Goal: Information Seeking & Learning: Learn about a topic

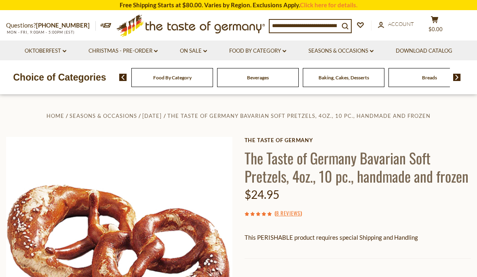
click at [453, 142] on link "The Taste of Germany" at bounding box center [358, 140] width 227 height 6
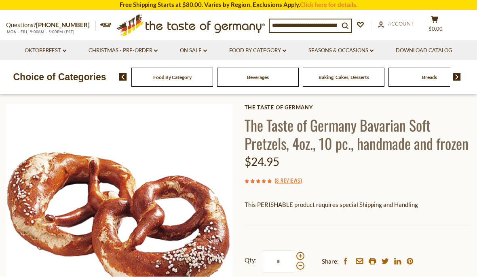
scroll to position [33, 0]
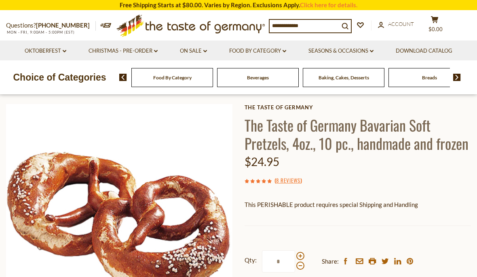
click at [213, 74] on div "Cereal" at bounding box center [172, 77] width 82 height 19
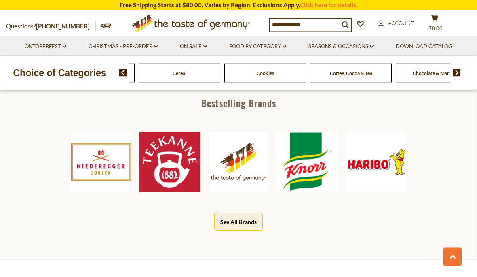
scroll to position [375, 0]
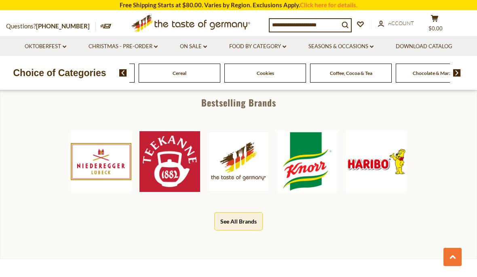
click at [258, 219] on button "See All Brands" at bounding box center [238, 221] width 49 height 18
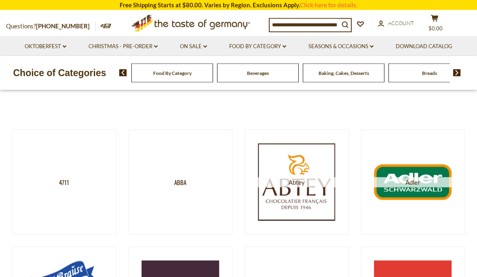
scroll to position [74, 0]
click at [432, 187] on img at bounding box center [413, 182] width 78 height 78
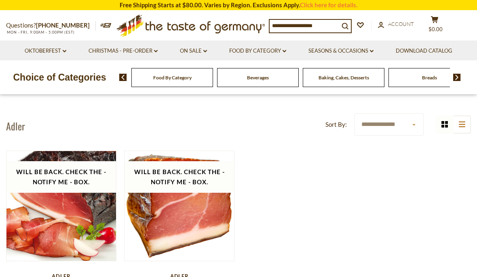
scroll to position [8, 0]
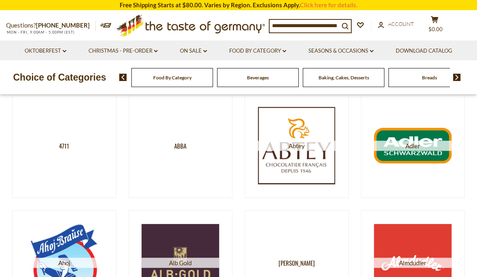
click at [317, 157] on img at bounding box center [297, 146] width 78 height 78
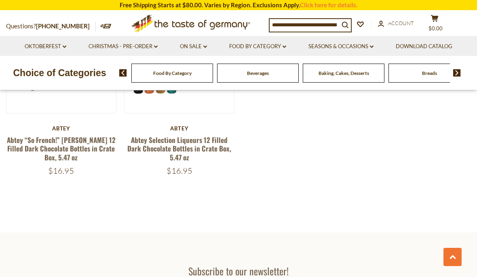
scroll to position [352, 0]
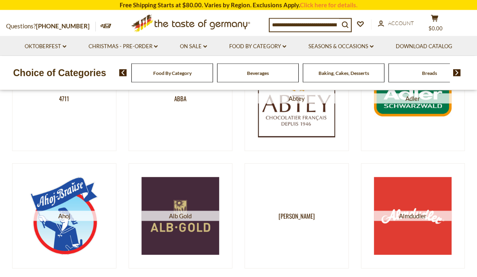
scroll to position [156, 0]
click at [75, 210] on img at bounding box center [64, 216] width 78 height 78
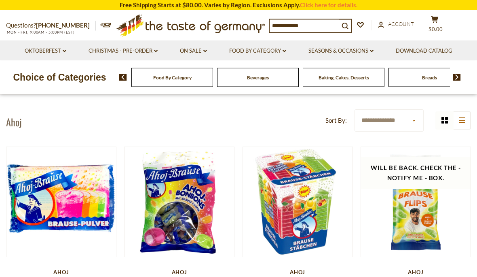
scroll to position [10, 0]
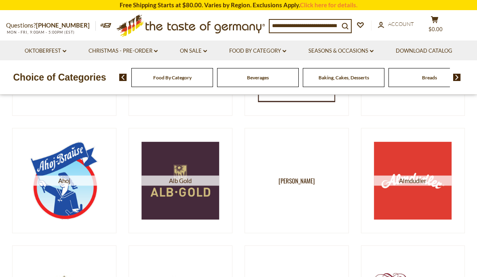
click at [199, 186] on img at bounding box center [181, 181] width 78 height 78
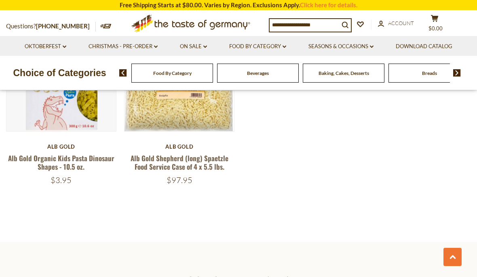
scroll to position [325, 0]
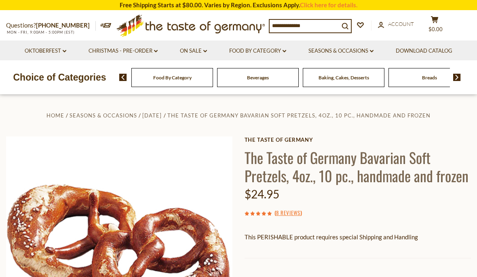
click at [180, 72] on div "Beverages" at bounding box center [172, 77] width 82 height 19
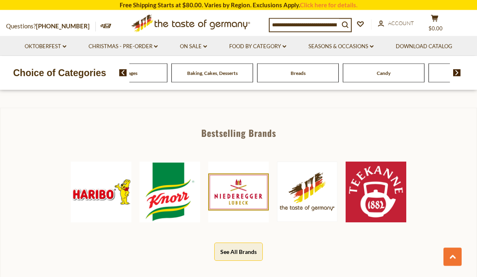
scroll to position [347, 0]
click at [248, 253] on button "See All Brands" at bounding box center [238, 251] width 49 height 18
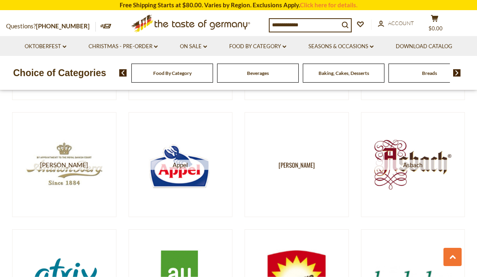
scroll to position [328, 0]
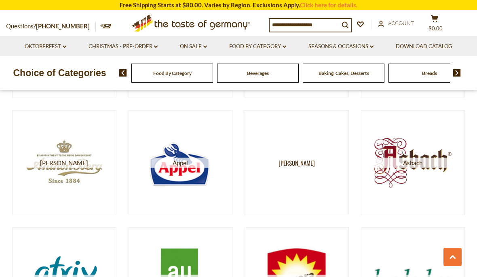
click at [422, 167] on img at bounding box center [413, 163] width 78 height 78
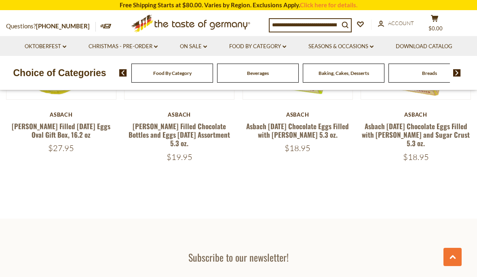
scroll to position [957, 0]
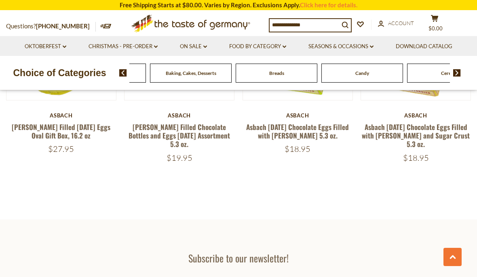
click at [116, 75] on span "Beverages" at bounding box center [105, 73] width 22 height 6
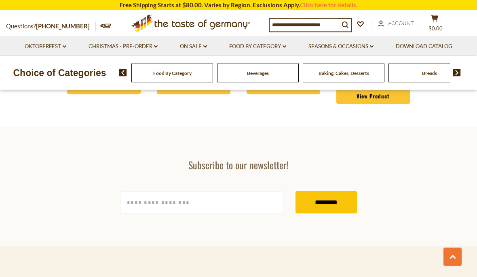
scroll to position [1961, 0]
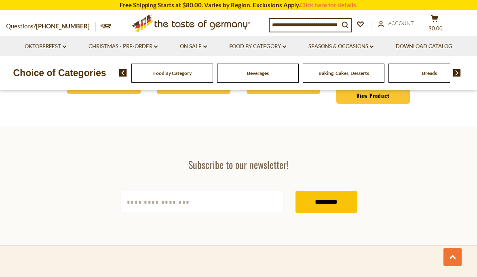
click at [213, 70] on div "Candy" at bounding box center [172, 73] width 82 height 19
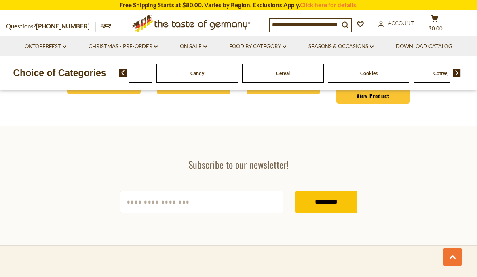
click at [430, 164] on section "Subscribe to our newsletter! yourname@email.com *********" at bounding box center [238, 185] width 477 height 119
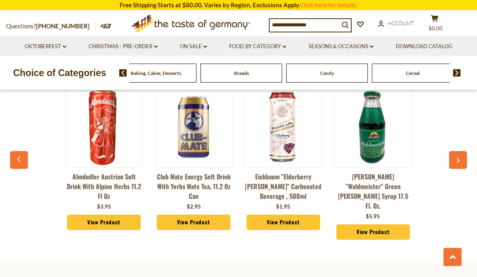
scroll to position [1821, 0]
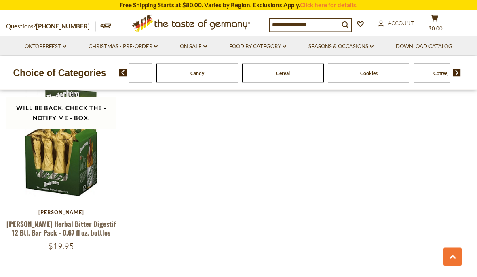
scroll to position [1545, 0]
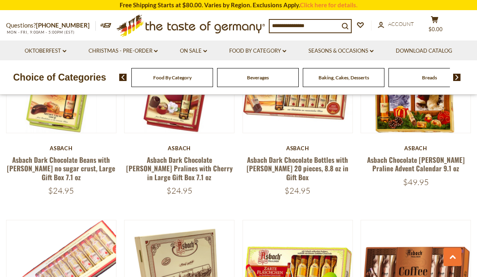
click at [213, 78] on div "Candy" at bounding box center [172, 77] width 82 height 19
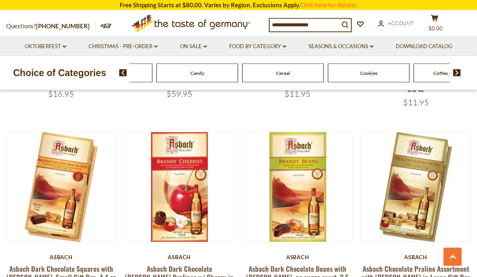
scroll to position [619, 0]
click at [50, 49] on link "Oktoberfest dropdown_arrow" at bounding box center [46, 46] width 42 height 9
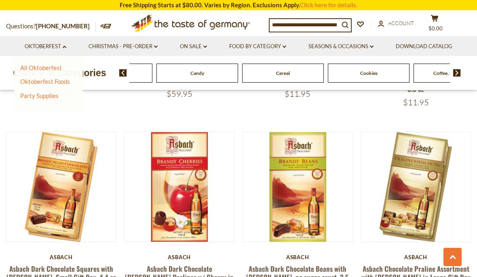
click at [52, 66] on link "All Oktoberfest" at bounding box center [41, 67] width 42 height 7
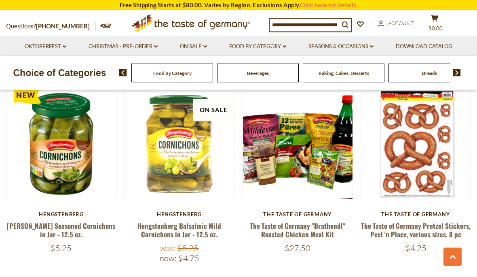
scroll to position [1577, 0]
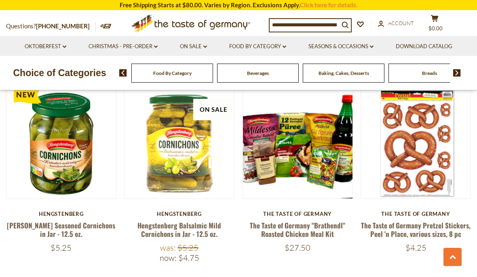
click at [312, 221] on link "The Taste of Germany "Brathendl" Roasted Chicken Meal Kit" at bounding box center [297, 229] width 95 height 19
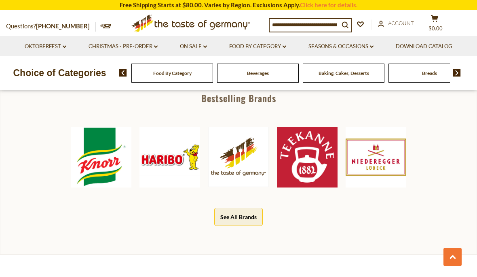
scroll to position [372, 0]
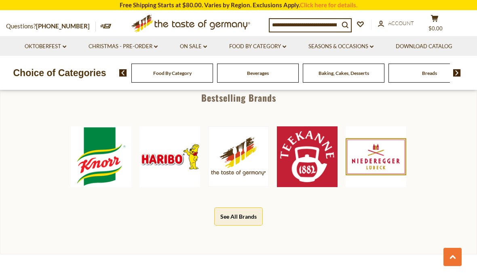
click at [106, 155] on img at bounding box center [101, 156] width 61 height 61
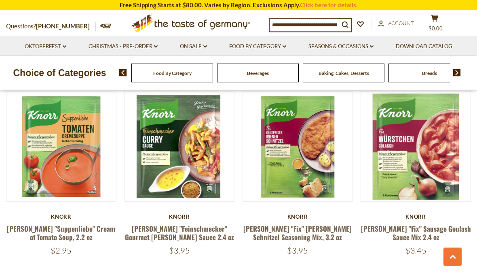
scroll to position [1614, 0]
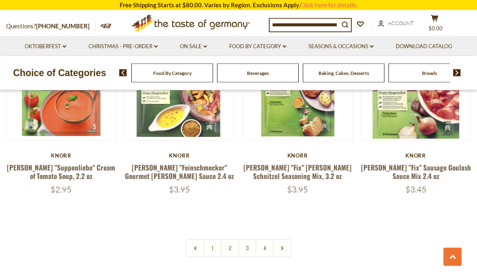
scroll to position [1674, 0]
click at [287, 238] on link at bounding box center [282, 247] width 18 height 18
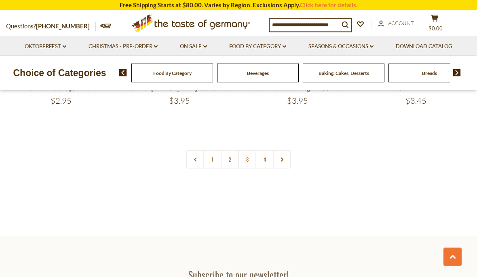
scroll to position [1762, 0]
click at [284, 150] on link at bounding box center [282, 159] width 18 height 18
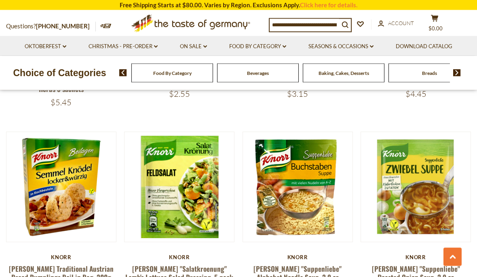
scroll to position [619, 0]
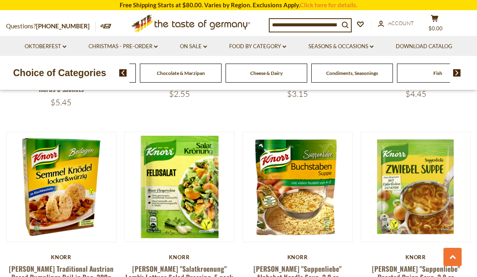
click at [205, 73] on span "Chocolate & Marzipan" at bounding box center [181, 73] width 48 height 6
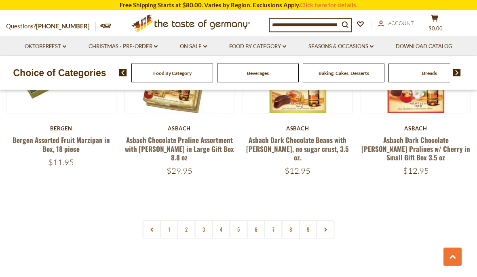
scroll to position [1860, 0]
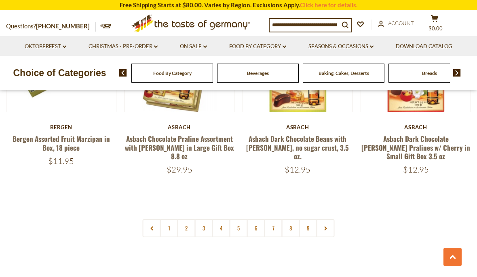
click at [329, 225] on link at bounding box center [326, 228] width 18 height 18
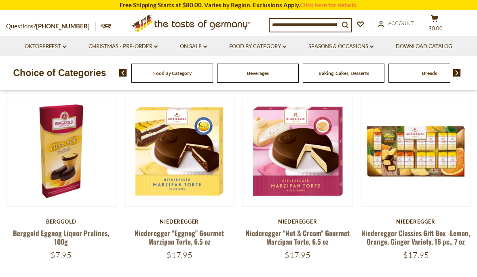
scroll to position [208, 0]
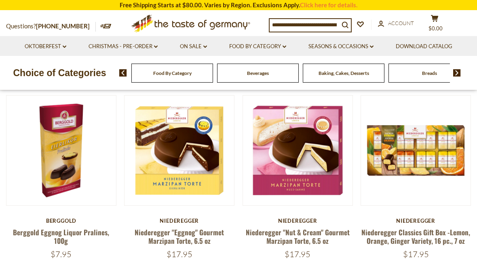
click at [452, 236] on link "Niederegger Classics Gift Box -Lemon, Orange, Ginger Variety, 16 pc., 7 oz" at bounding box center [416, 236] width 109 height 19
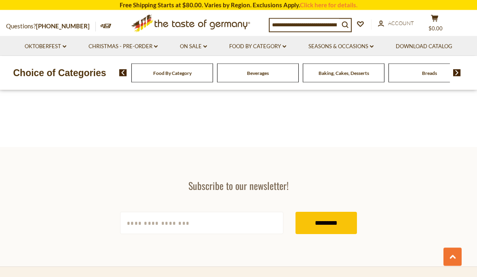
scroll to position [1214, 0]
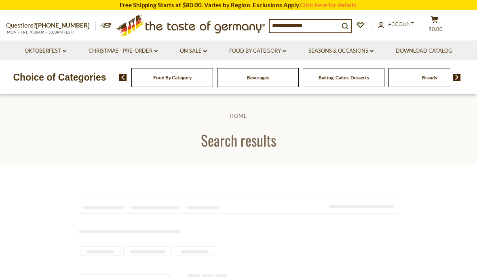
type input "**********"
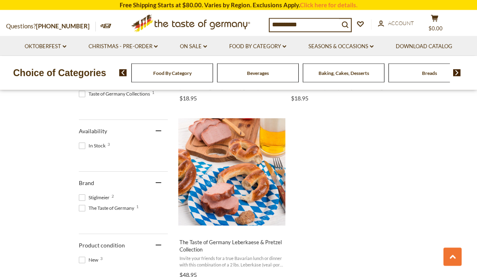
scroll to position [312, 0]
